Goal: Complete application form

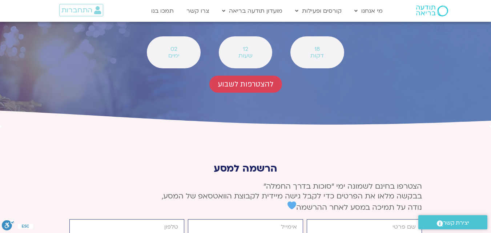
type input "[PERSON_NAME]"
type input "[EMAIL_ADDRESS][DOMAIN_NAME]"
type input "0546927777"
